Goal: Task Accomplishment & Management: Complete application form

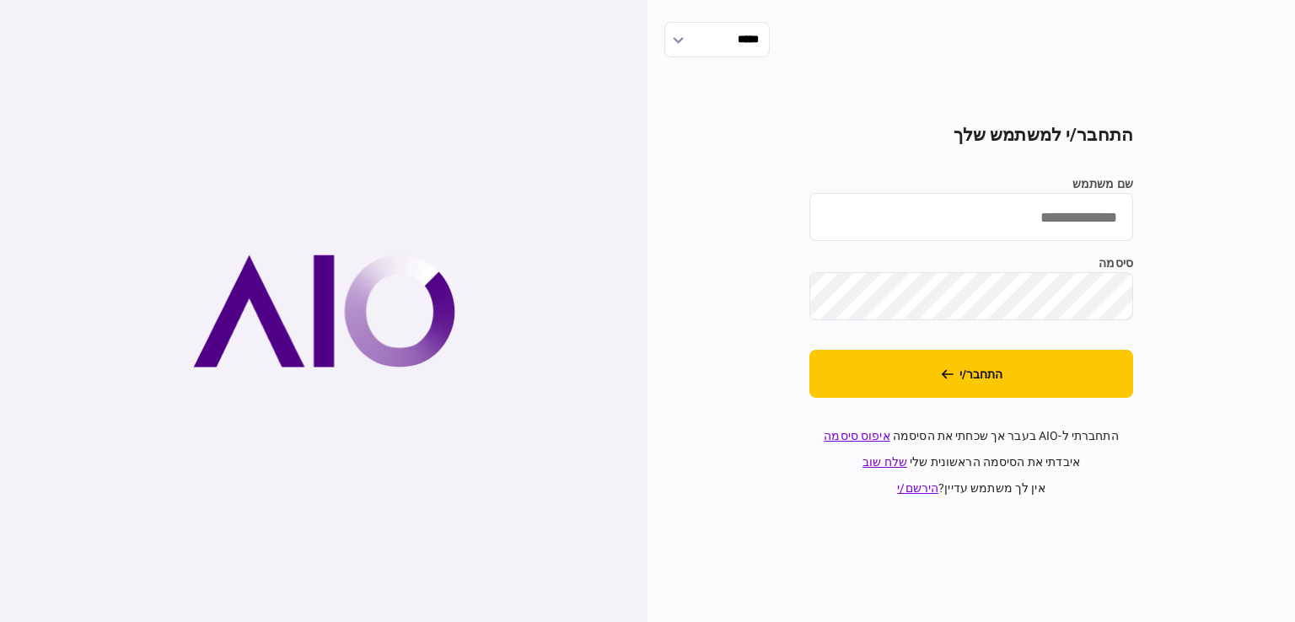
click at [1069, 227] on input "שם משתמש" at bounding box center [972, 217] width 324 height 48
type input "**********"
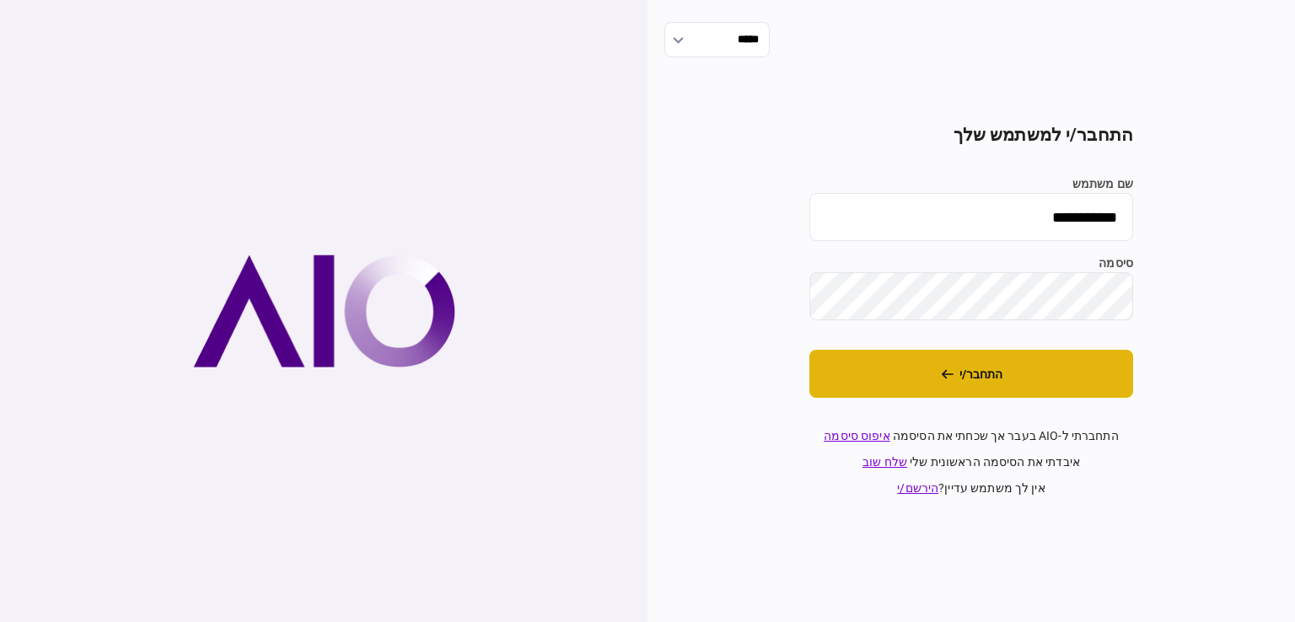
click at [972, 389] on button "התחבר/י" at bounding box center [972, 374] width 324 height 48
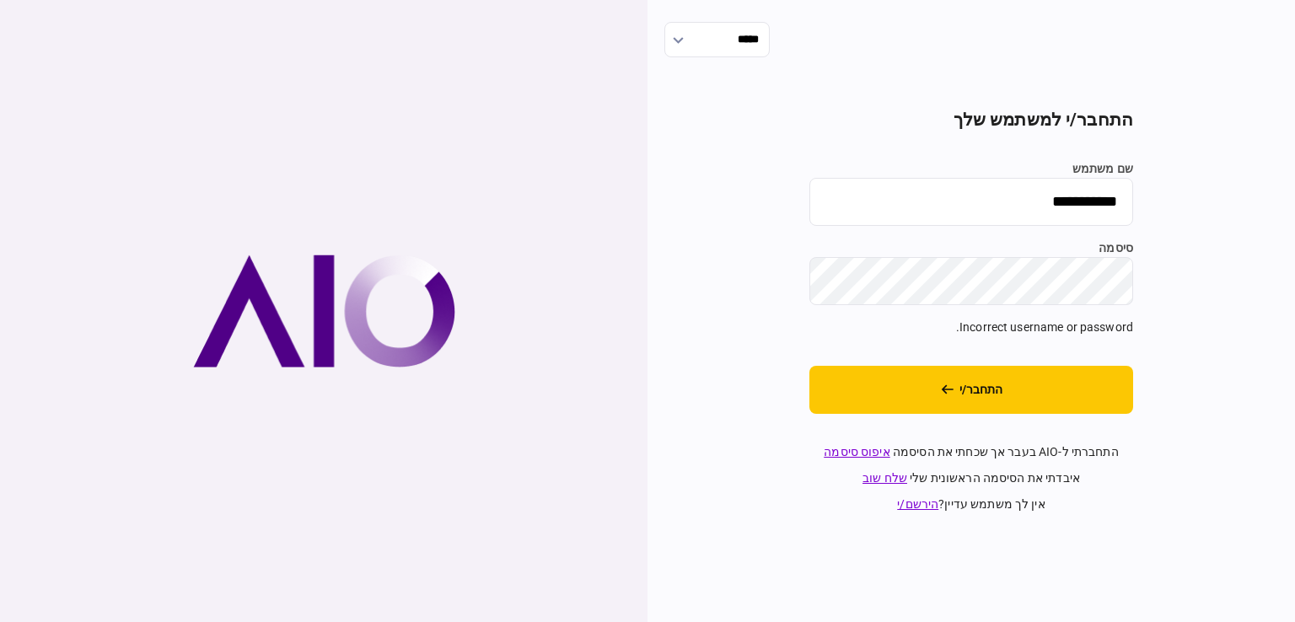
click at [1292, 284] on div "**********" at bounding box center [972, 311] width 648 height 622
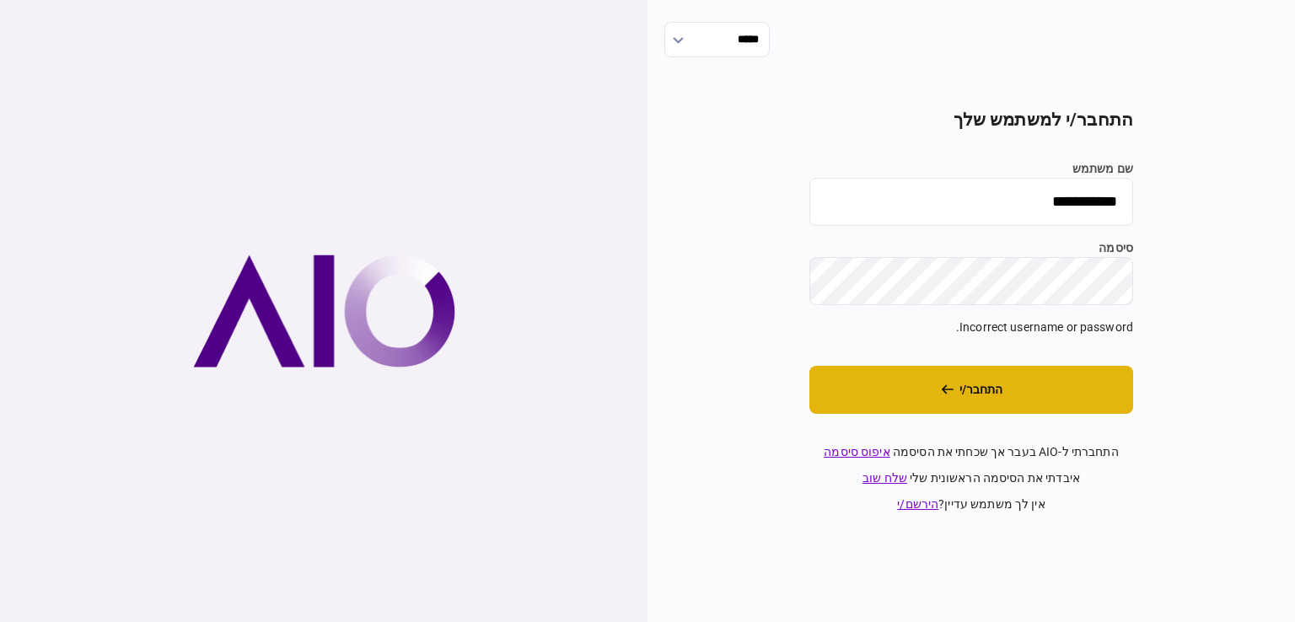
click at [1090, 395] on button "התחבר/י" at bounding box center [972, 390] width 324 height 48
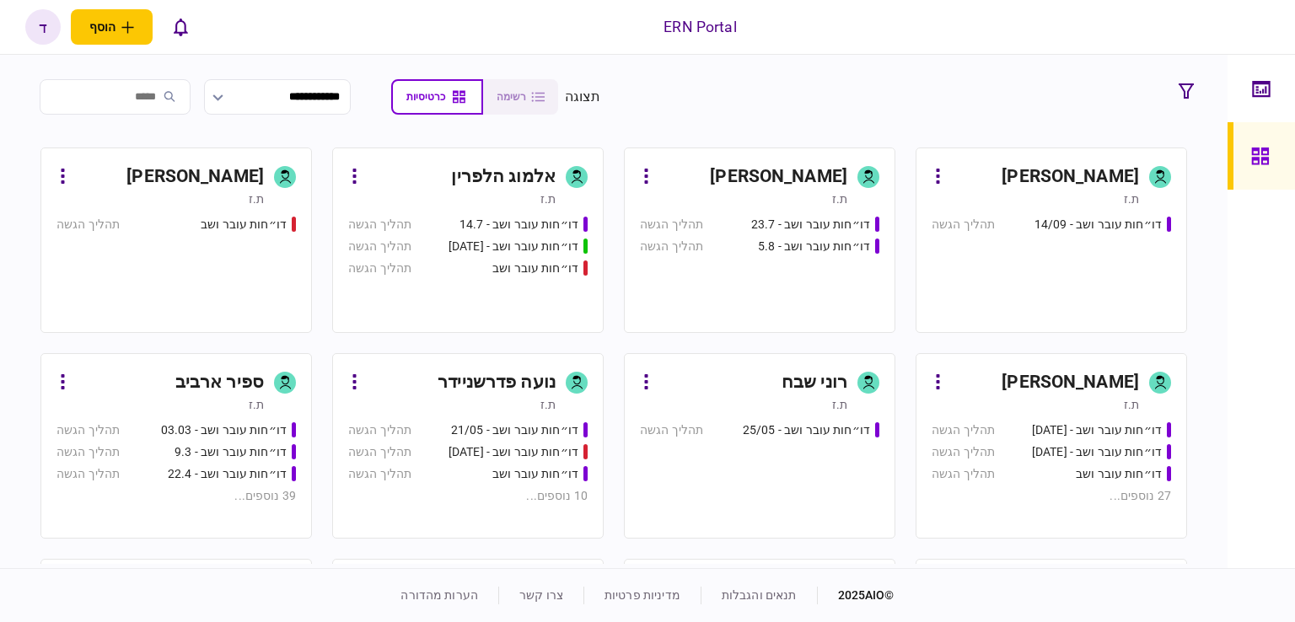
click at [1059, 368] on link "דניאלה ילדיס ת.ז דו״חות עובר ושב - 25.06.25 תהליך הגשה דו״חות עובר ושב - 26.06.…" at bounding box center [1052, 446] width 272 height 186
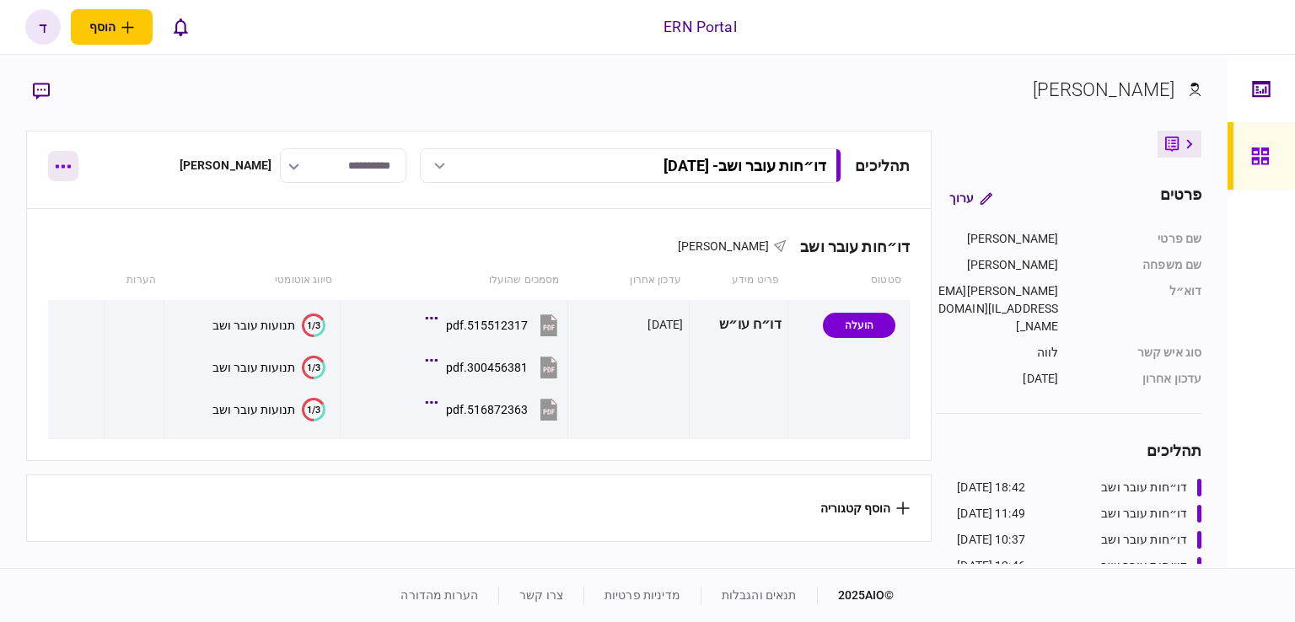
click at [69, 175] on button "button" at bounding box center [63, 166] width 30 height 30
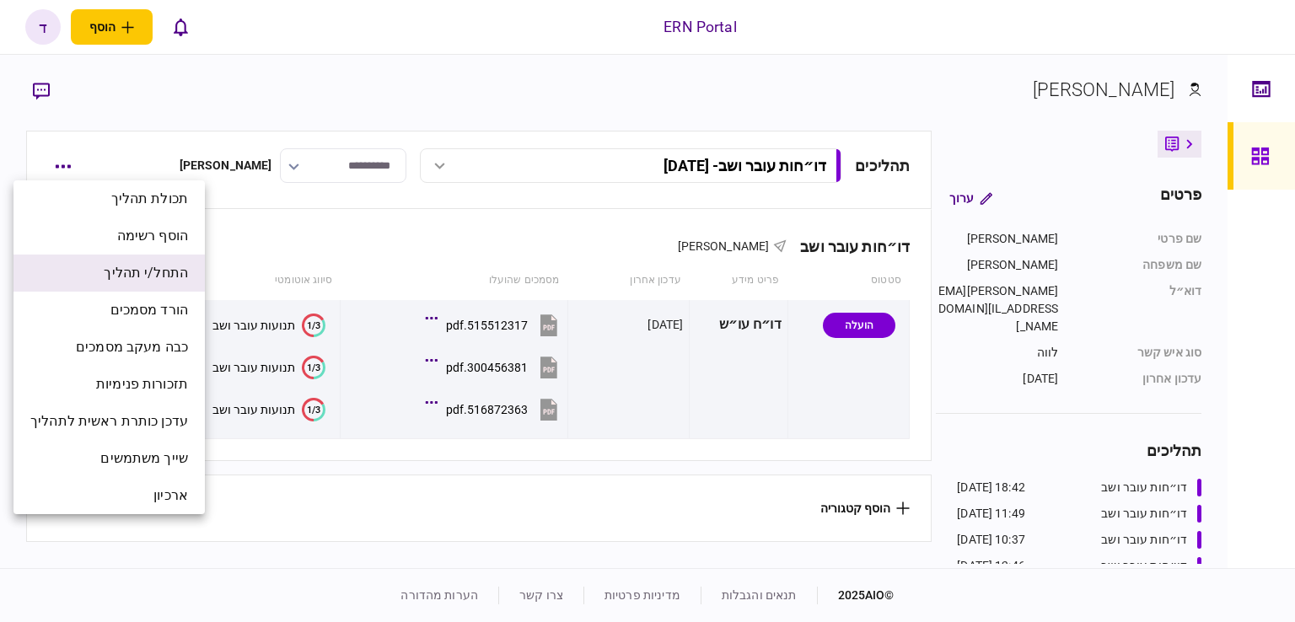
click at [169, 275] on span "התחל/י תהליך" at bounding box center [146, 273] width 84 height 20
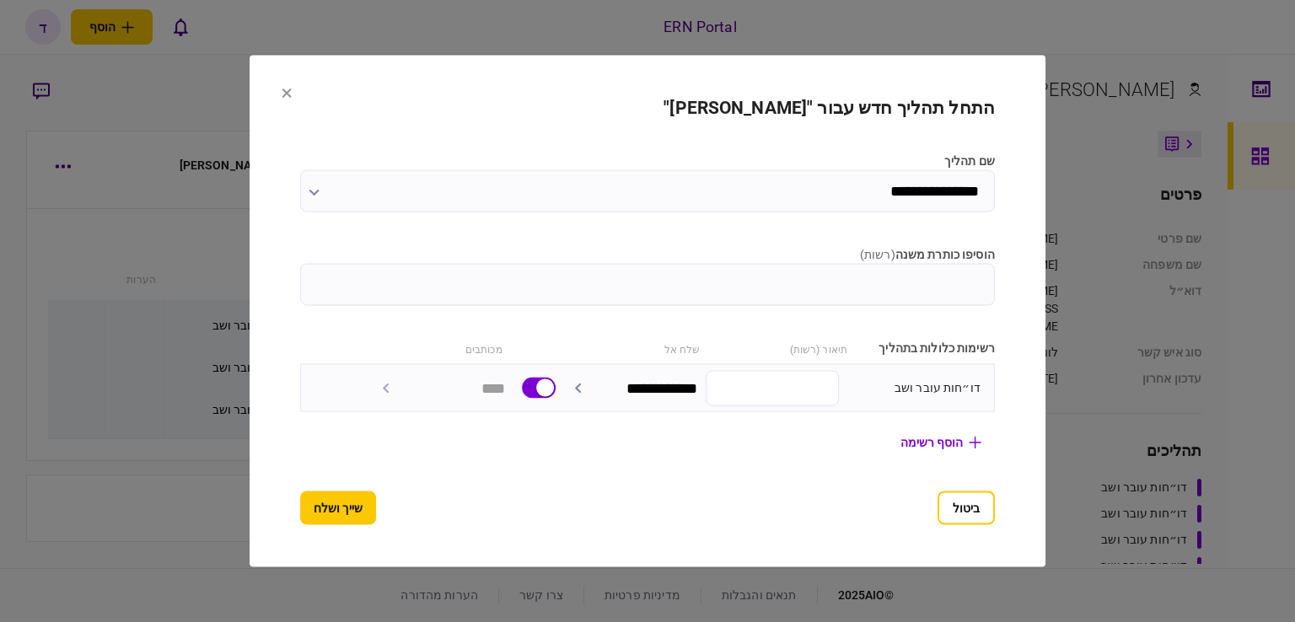
click at [901, 284] on input "הוסיפו כותרת משנה ( רשות )" at bounding box center [647, 285] width 695 height 42
type input "********"
click at [322, 503] on button "שייך ושלח" at bounding box center [338, 509] width 76 height 34
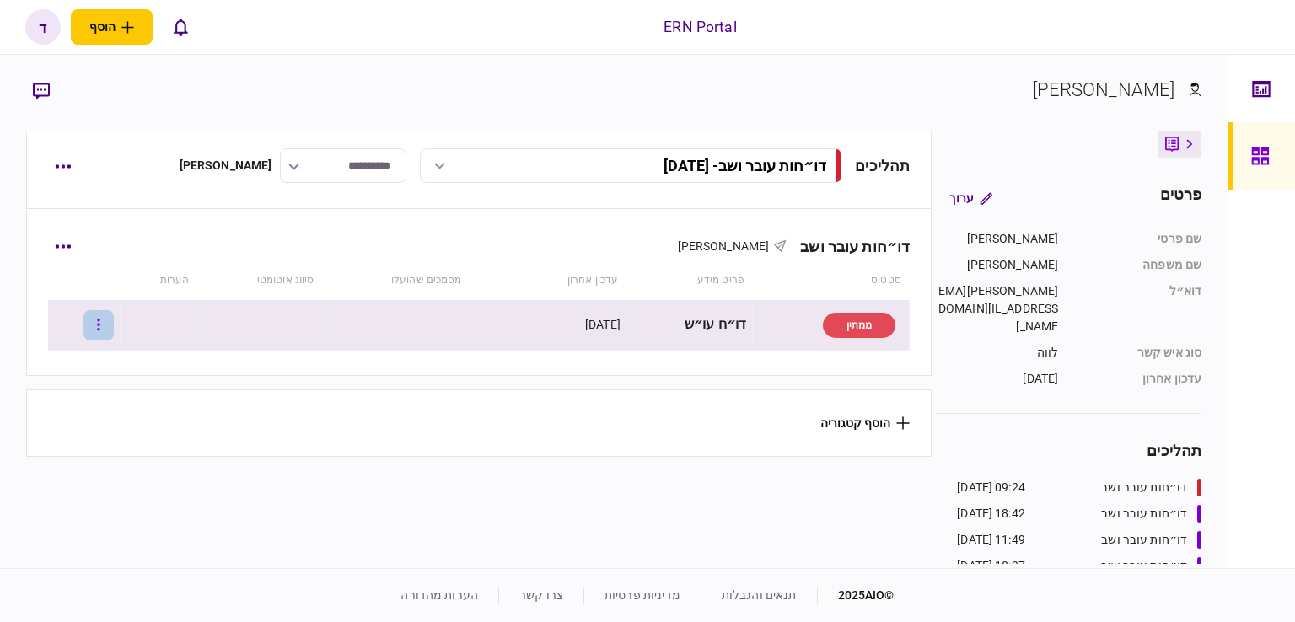
click at [105, 322] on button "button" at bounding box center [98, 325] width 30 height 30
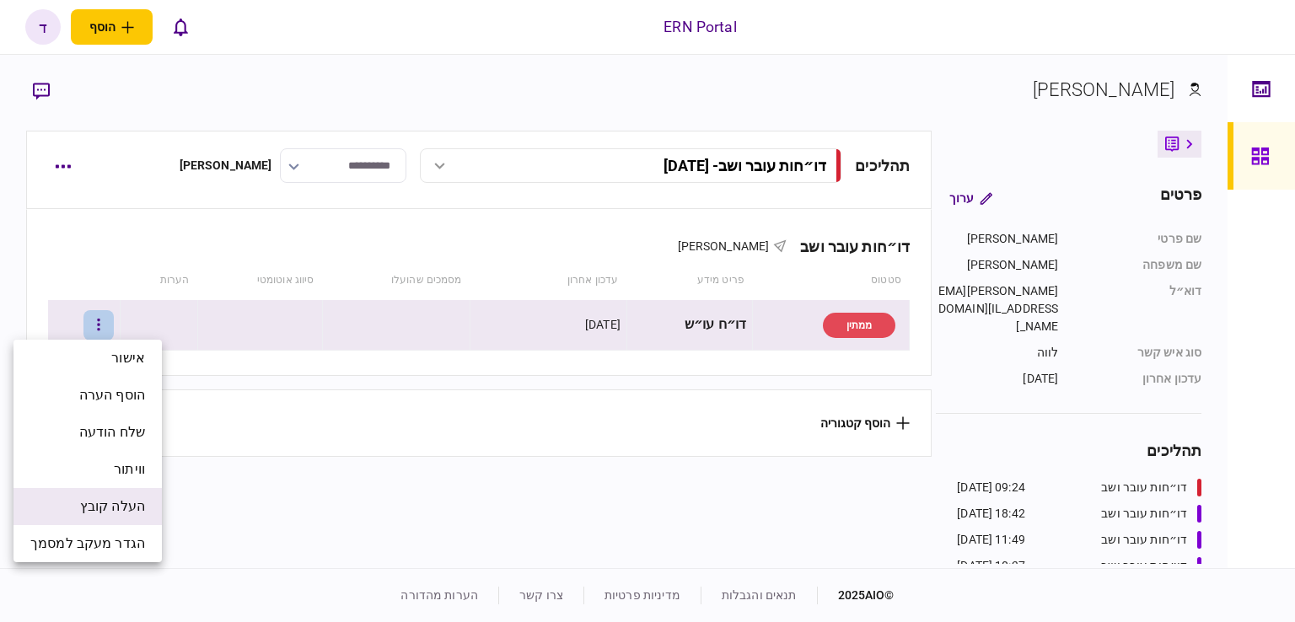
click at [111, 507] on span "העלה קובץ" at bounding box center [112, 507] width 65 height 20
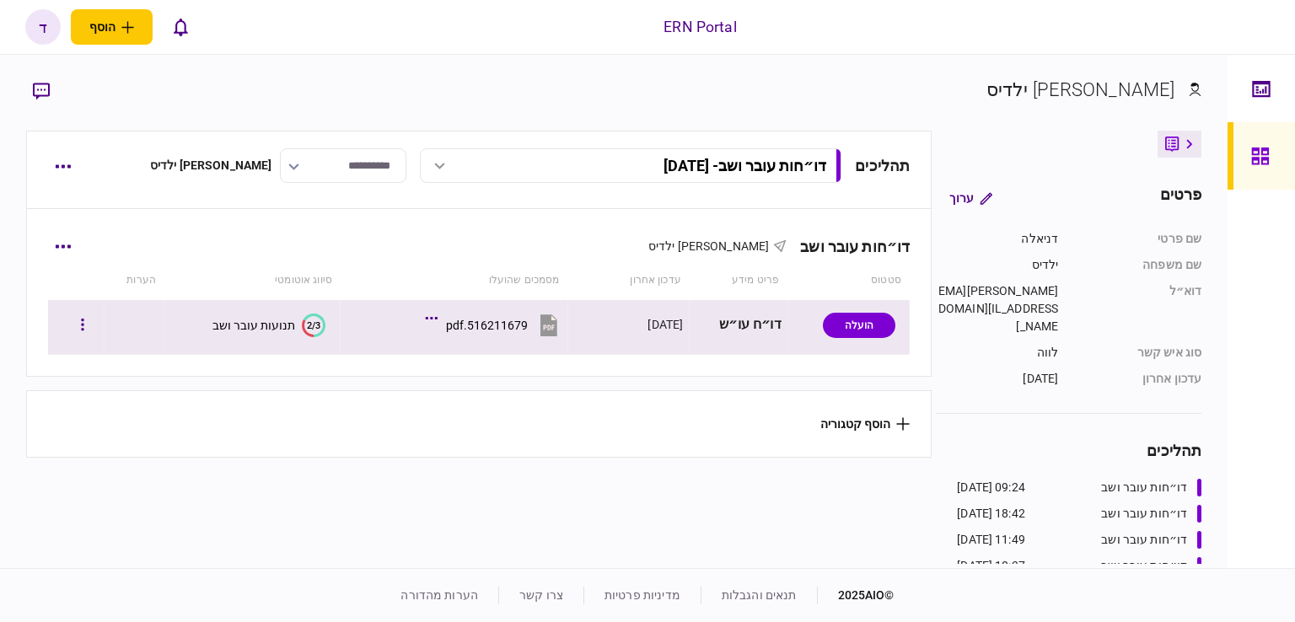
click at [226, 321] on div "תנועות עובר ושב" at bounding box center [254, 325] width 83 height 13
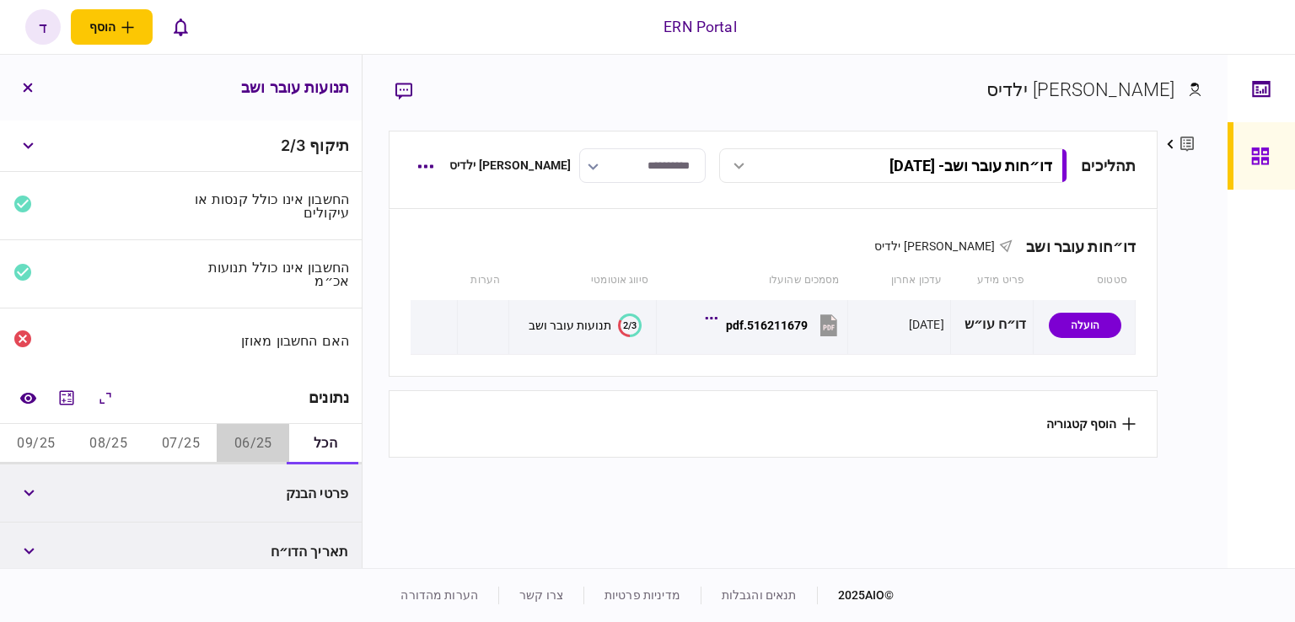
click at [234, 443] on button "06/25" at bounding box center [253, 444] width 73 height 40
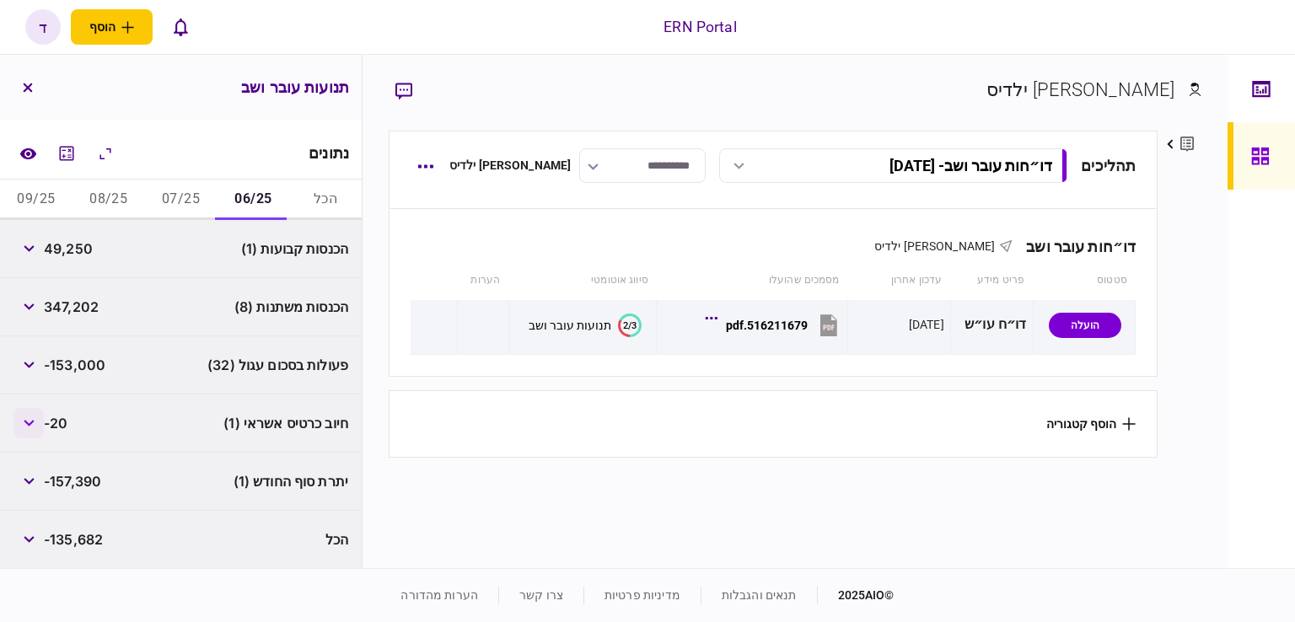
click at [23, 410] on button "button" at bounding box center [28, 423] width 30 height 30
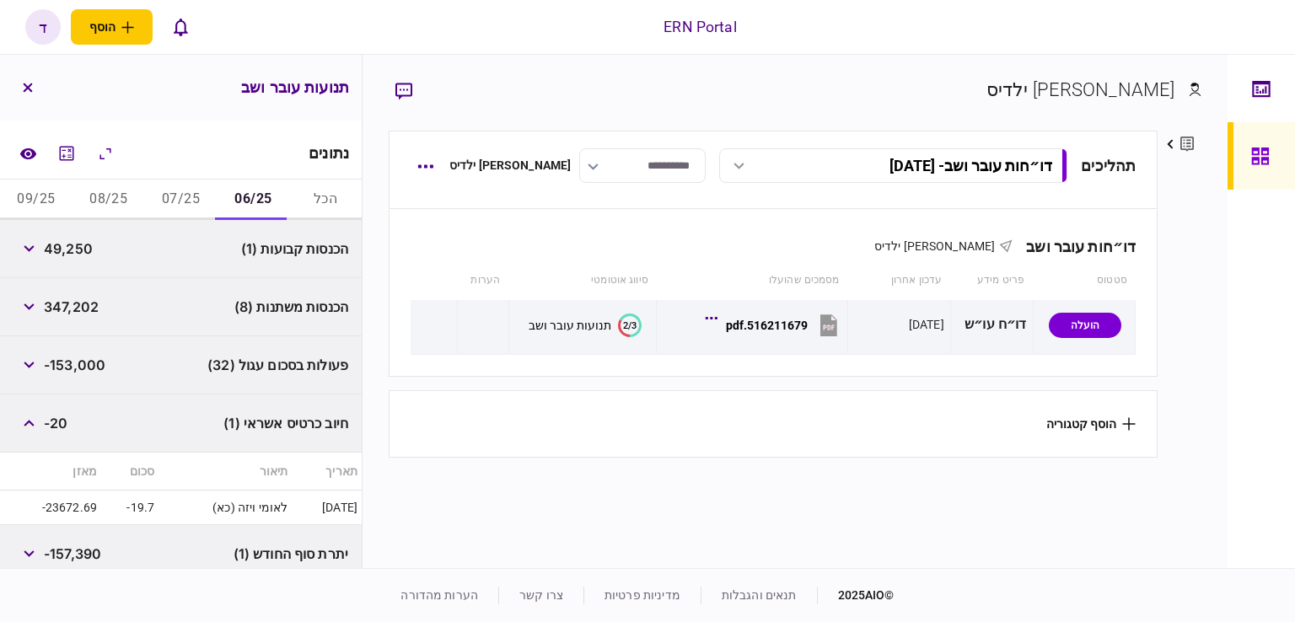
scroll to position [317, 0]
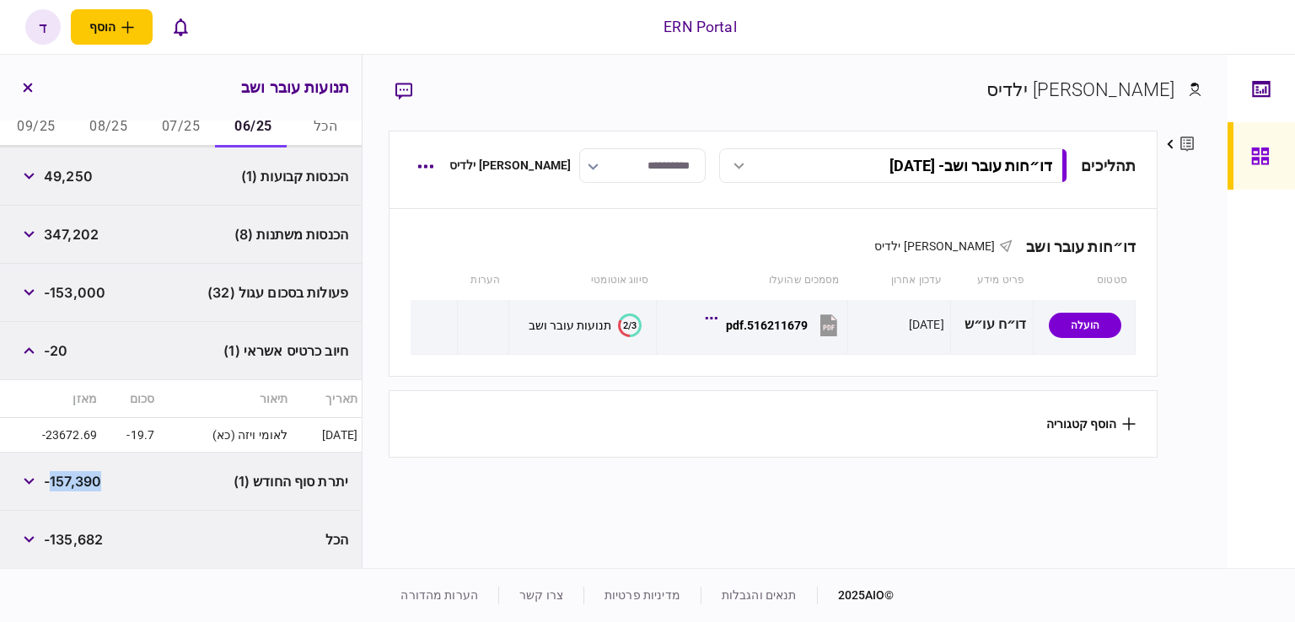
drag, startPoint x: 110, startPoint y: 480, endPoint x: 51, endPoint y: 480, distance: 59.9
click at [51, 480] on div "יתרת סוף החודש (1) -157,390" at bounding box center [181, 482] width 362 height 58
copy span "157,390"
drag, startPoint x: 94, startPoint y: 104, endPoint x: 118, endPoint y: 104, distance: 24.5
click at [94, 104] on div "תנועות עובר ושב" at bounding box center [181, 88] width 362 height 66
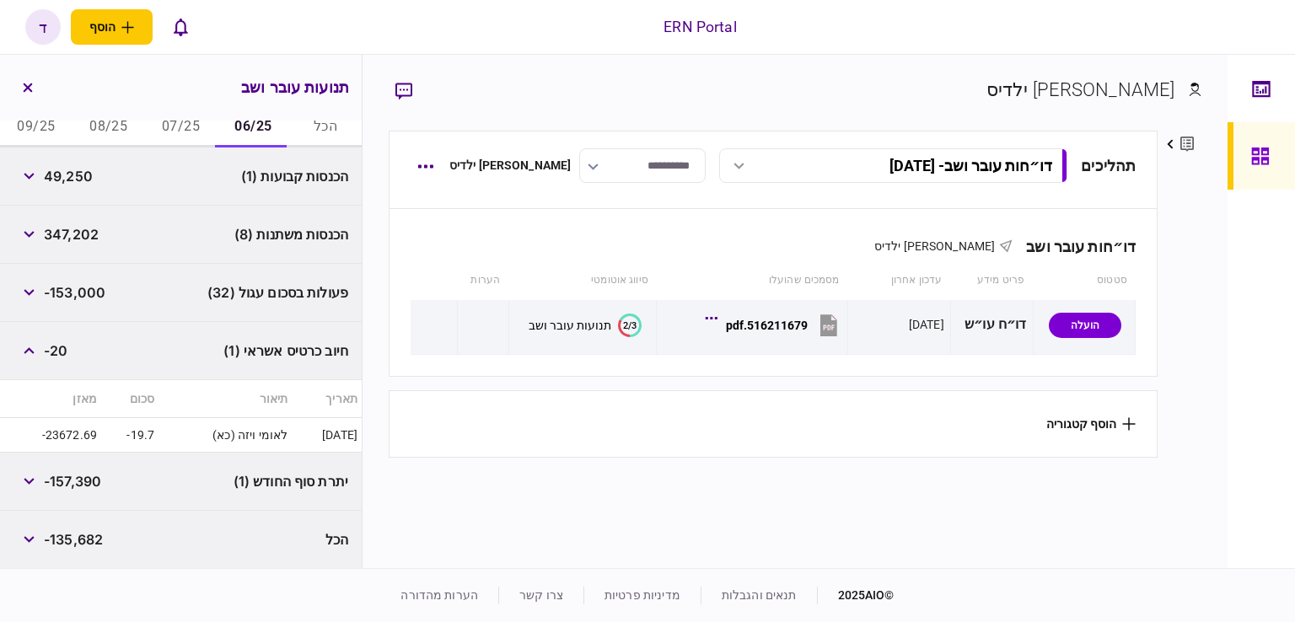
click at [182, 124] on button "07/25" at bounding box center [181, 127] width 73 height 40
click at [97, 374] on div "חיוב כרטיס אשראי (1) -20" at bounding box center [181, 351] width 362 height 58
drag, startPoint x: 55, startPoint y: 474, endPoint x: 94, endPoint y: 467, distance: 40.2
click at [94, 467] on div "-24,391" at bounding box center [53, 481] width 81 height 30
click at [101, 467] on div "יתרת סוף החודש (1) -24,391" at bounding box center [181, 482] width 362 height 58
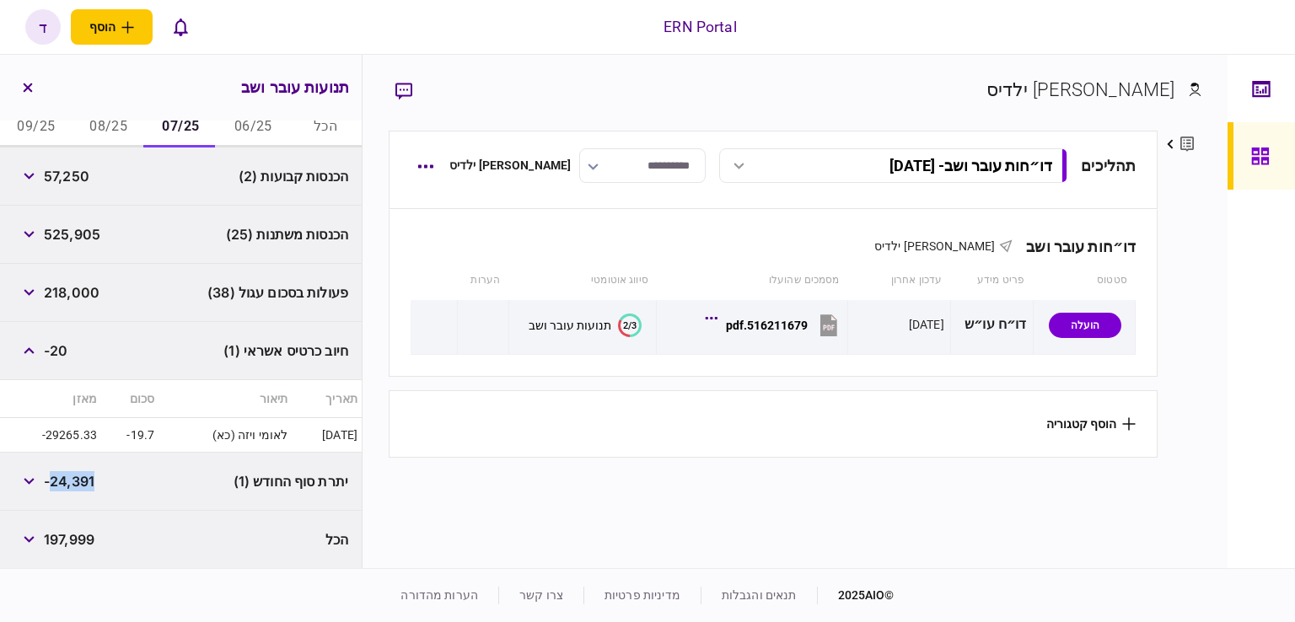
drag, startPoint x: 51, startPoint y: 484, endPoint x: 95, endPoint y: 476, distance: 44.7
click at [94, 476] on span "-24,391" at bounding box center [69, 481] width 51 height 20
copy span "24,391"
click at [101, 123] on button "08/25" at bounding box center [109, 127] width 73 height 40
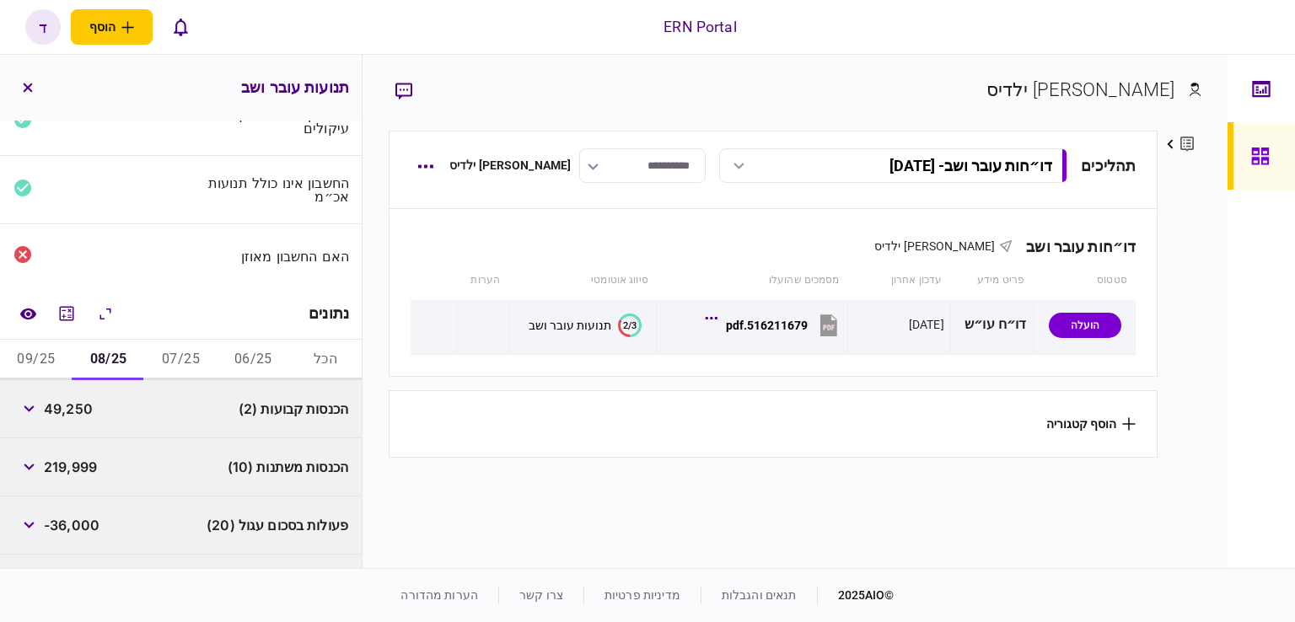
scroll to position [253, 0]
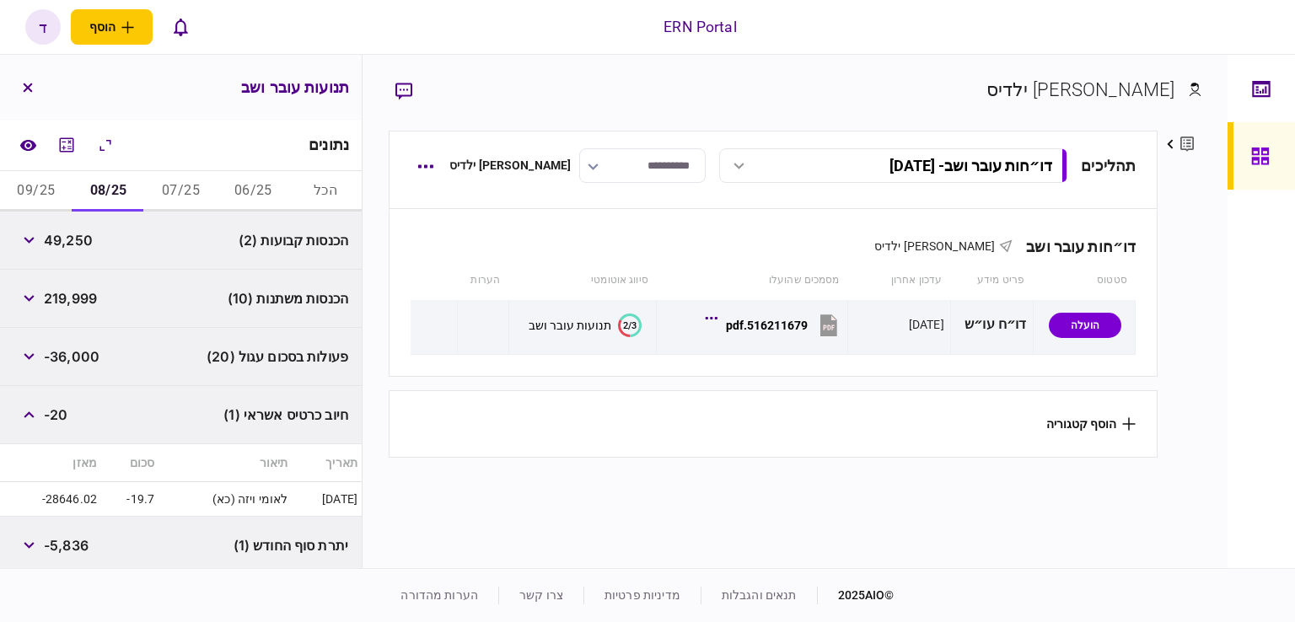
click at [95, 275] on div "הכנסות משתנות (10) 219,999" at bounding box center [181, 299] width 362 height 58
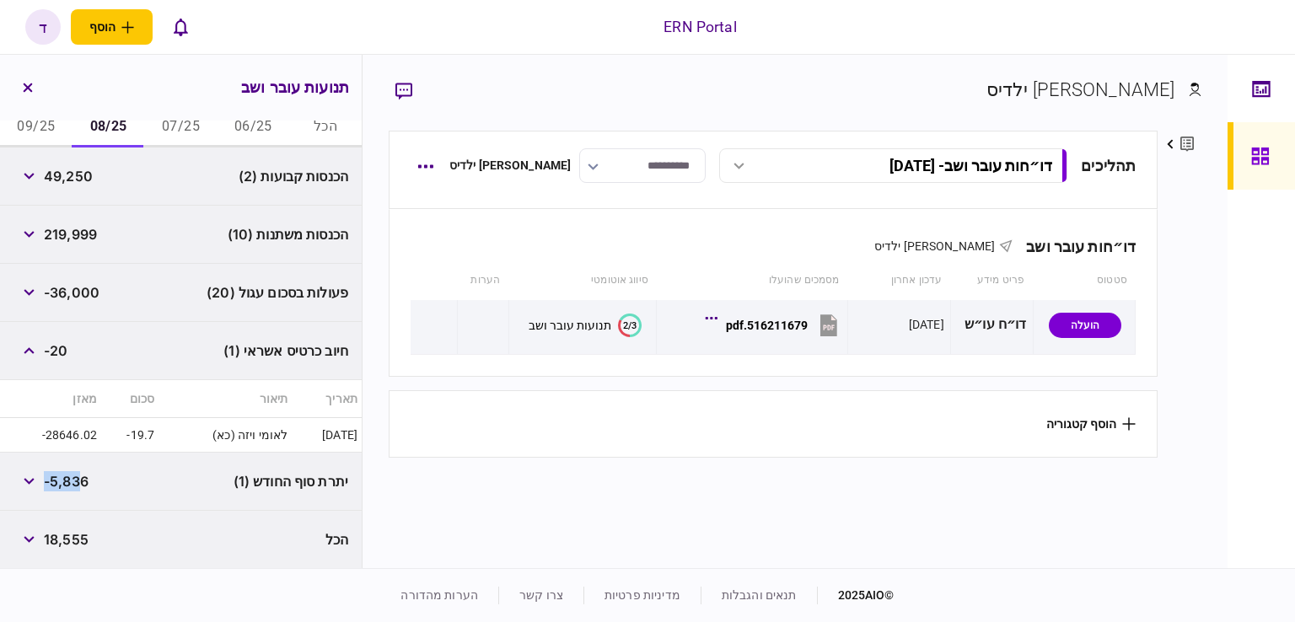
drag, startPoint x: 49, startPoint y: 478, endPoint x: 86, endPoint y: 471, distance: 37.9
click at [86, 471] on span "-5,836" at bounding box center [66, 481] width 45 height 20
click at [61, 478] on span "-5,836" at bounding box center [66, 481] width 45 height 20
drag, startPoint x: 48, startPoint y: 477, endPoint x: 91, endPoint y: 474, distance: 43.1
click at [91, 474] on div "יתרת סוף החודש (1) -5,836" at bounding box center [181, 482] width 362 height 58
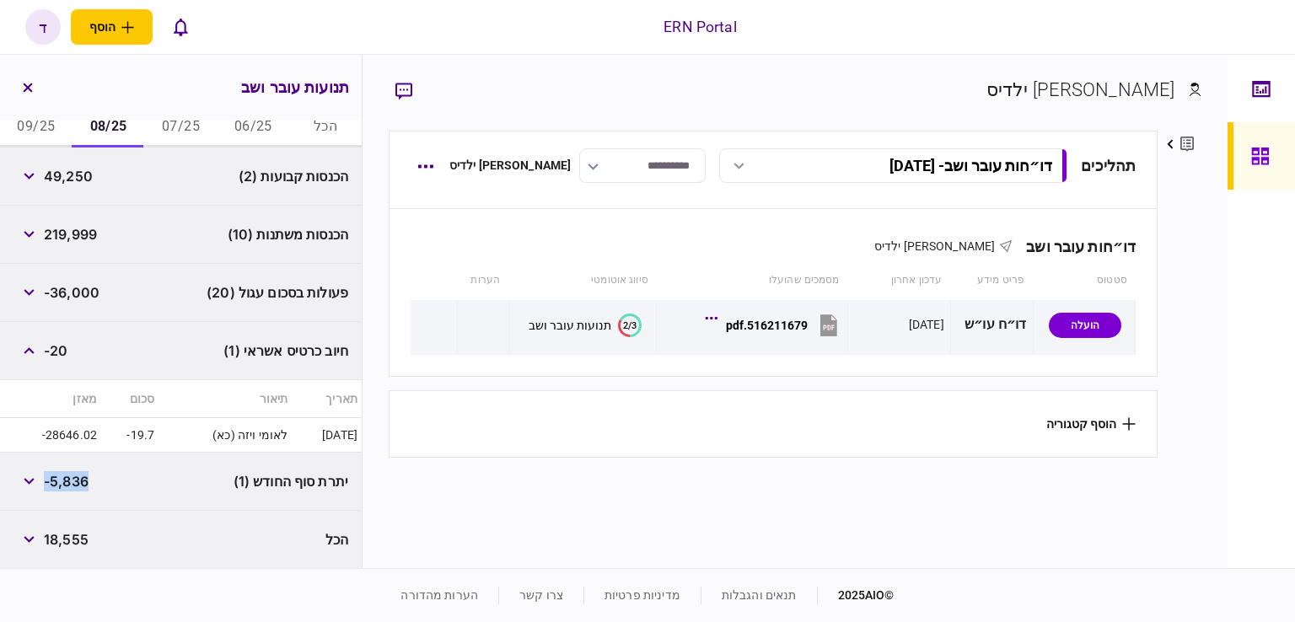
copy span "-5,836"
click at [1247, 331] on div at bounding box center [1261, 312] width 67 height 514
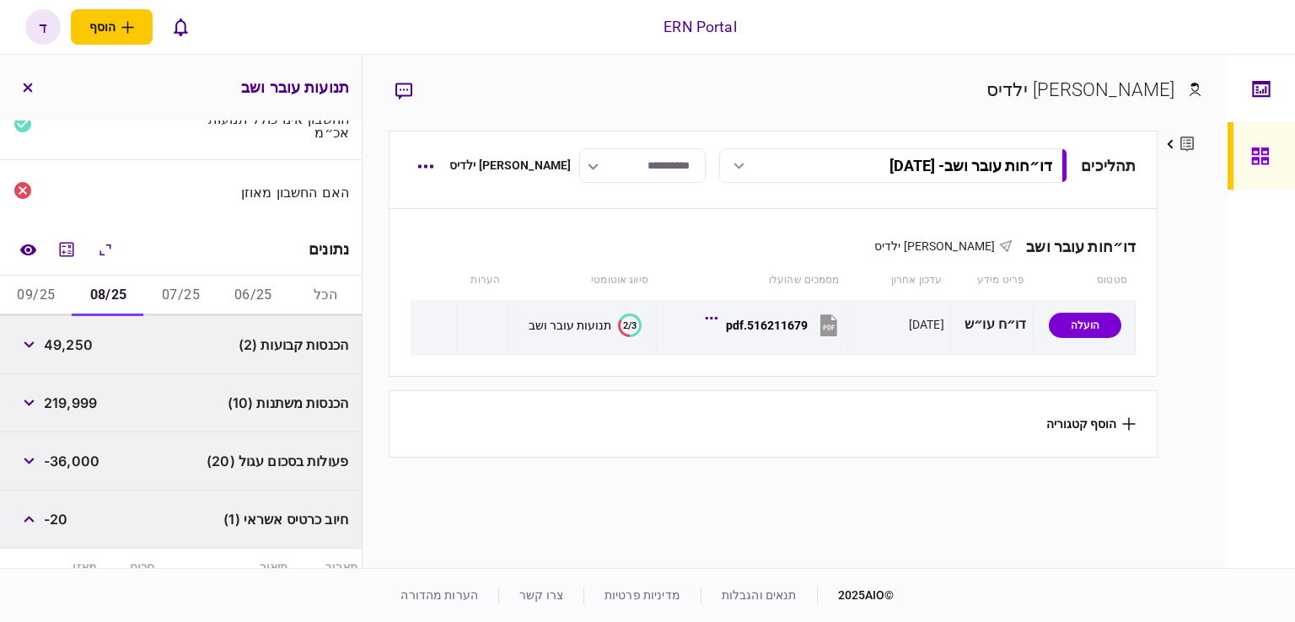
click at [89, 476] on div "פעולות בסכום עגול (20) -36,000" at bounding box center [181, 462] width 362 height 58
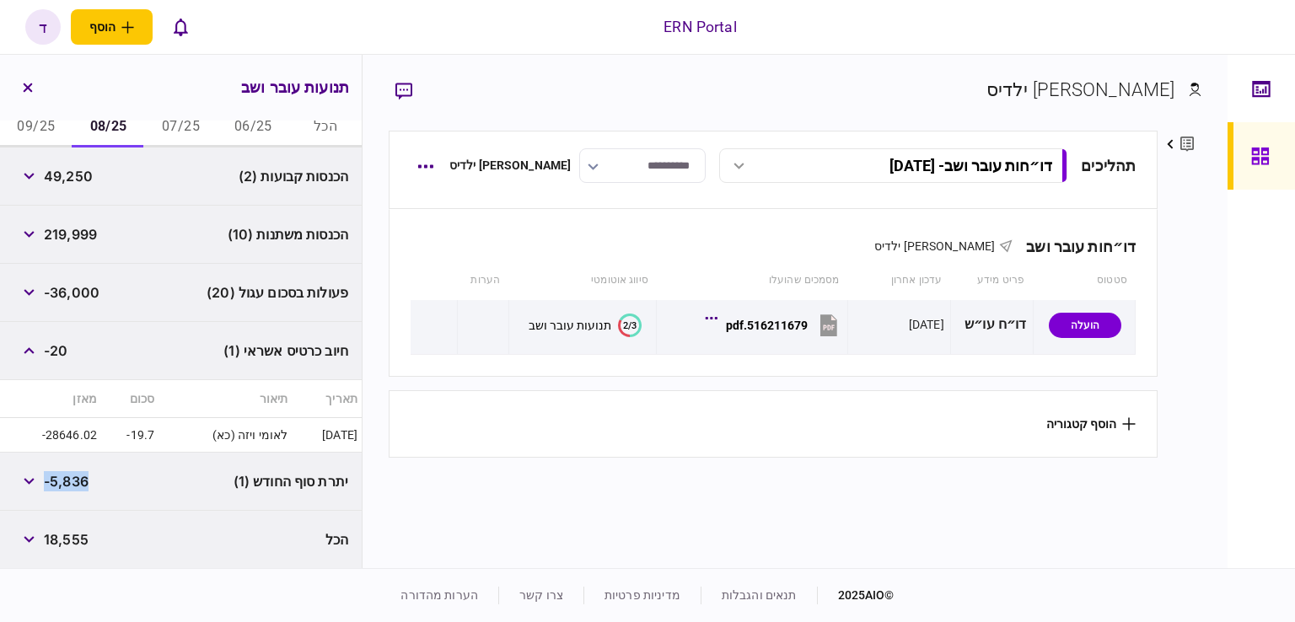
drag, startPoint x: 49, startPoint y: 477, endPoint x: 89, endPoint y: 478, distance: 40.5
click at [89, 478] on span "-5,836" at bounding box center [66, 481] width 45 height 20
copy span "-5,836"
click at [37, 131] on button "09/25" at bounding box center [36, 127] width 73 height 40
drag, startPoint x: 53, startPoint y: 481, endPoint x: 92, endPoint y: 483, distance: 38.9
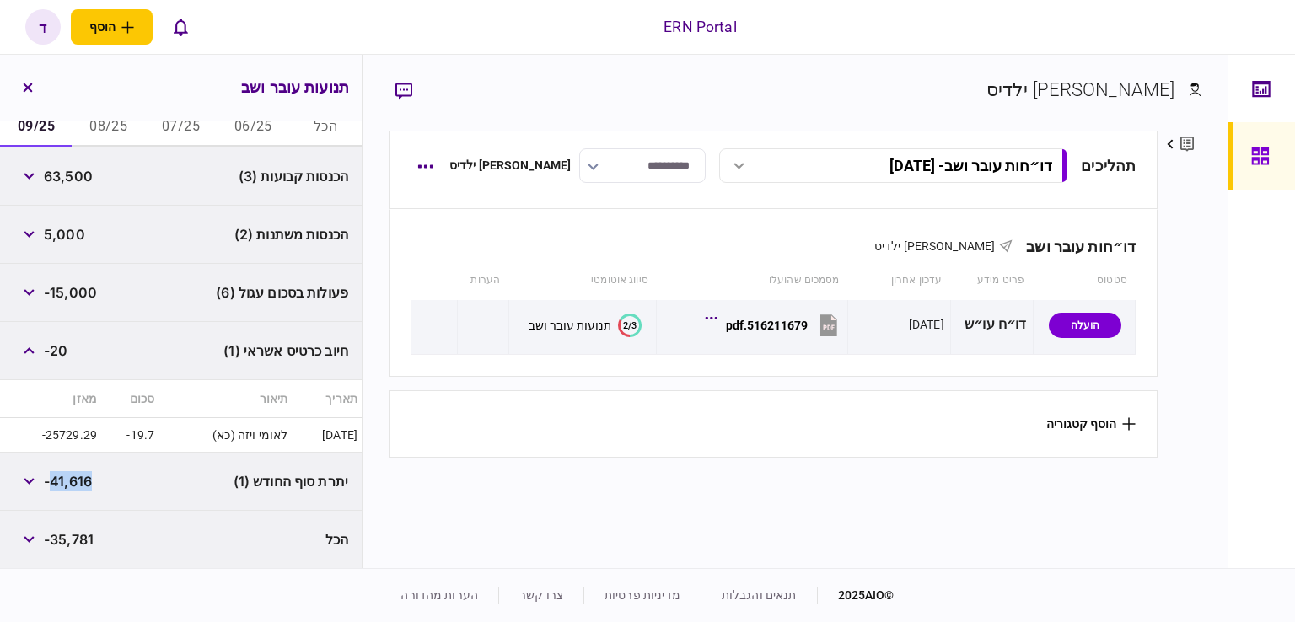
click at [92, 483] on span "-41,616" at bounding box center [68, 481] width 48 height 20
copy span "41,616"
